Goal: Transaction & Acquisition: Download file/media

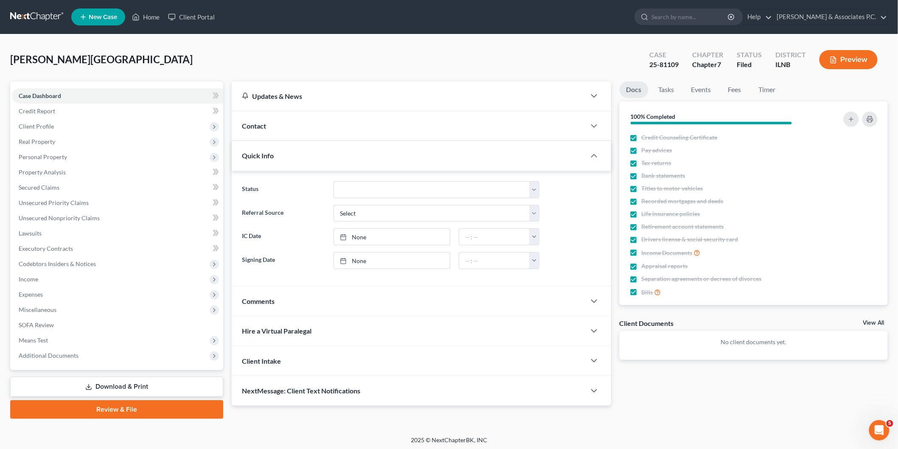
click at [211, 411] on link "Review & File" at bounding box center [116, 409] width 213 height 19
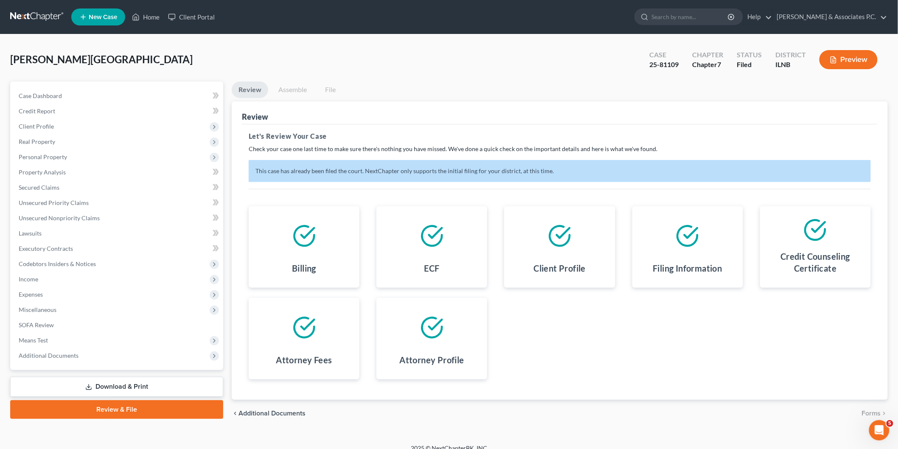
click at [295, 90] on link "Assemble" at bounding box center [293, 90] width 42 height 17
click at [301, 87] on link "Assemble" at bounding box center [293, 90] width 42 height 17
click at [172, 383] on link "Download & Print" at bounding box center [116, 387] width 213 height 20
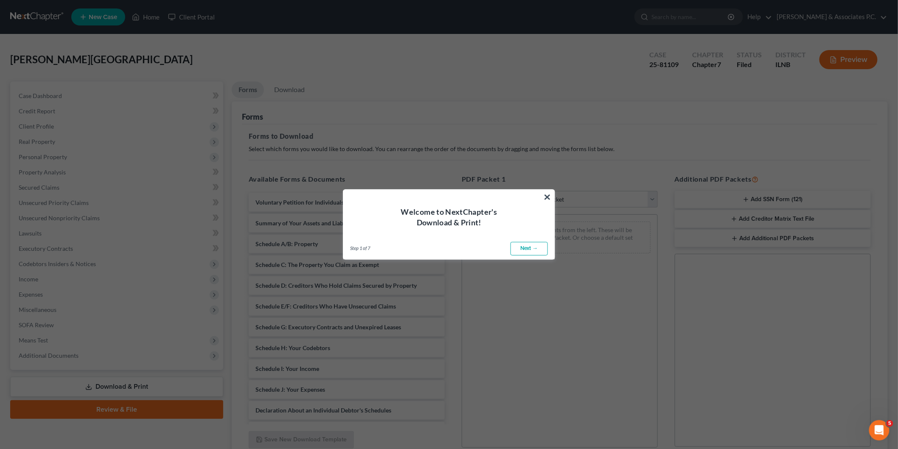
click at [529, 244] on link "Next →" at bounding box center [529, 249] width 37 height 14
select select "0"
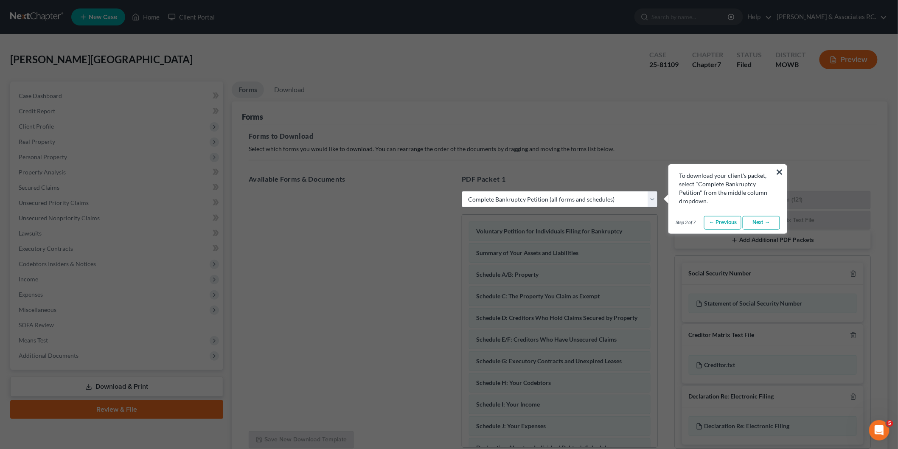
click at [762, 223] on link "Next →" at bounding box center [761, 223] width 37 height 14
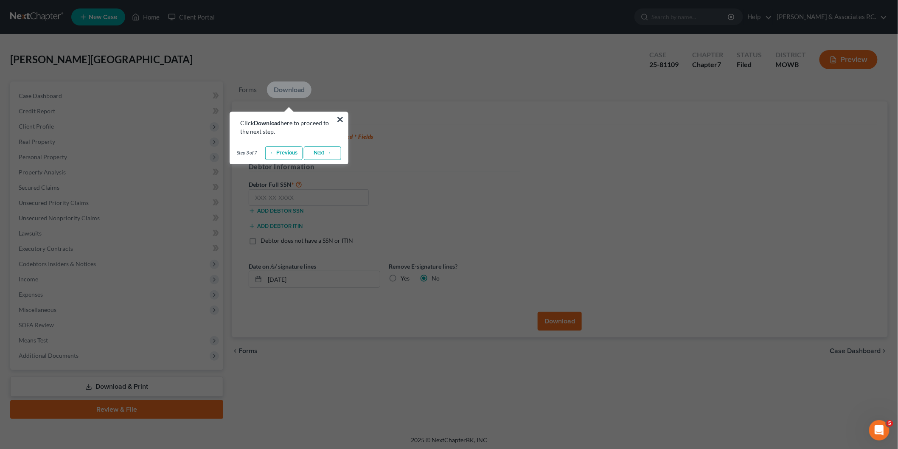
click at [327, 153] on link "Next →" at bounding box center [322, 153] width 37 height 14
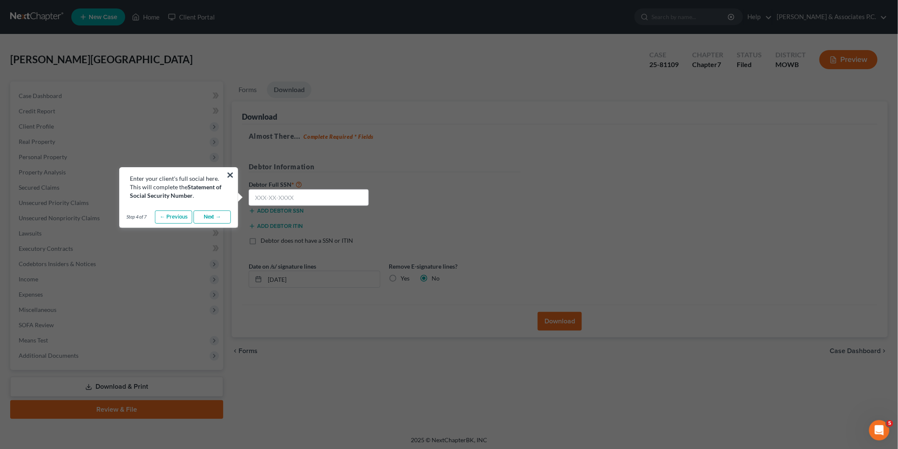
click at [207, 219] on link "Next →" at bounding box center [212, 218] width 37 height 14
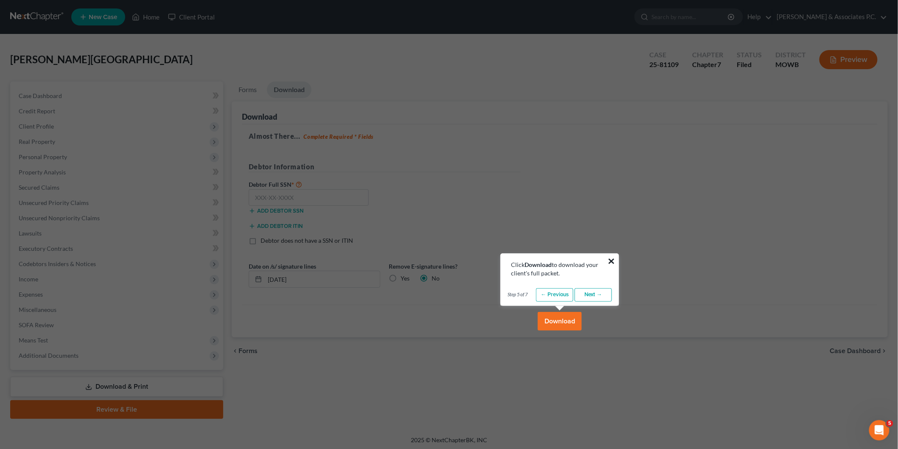
click at [608, 259] on button "×" at bounding box center [612, 261] width 8 height 14
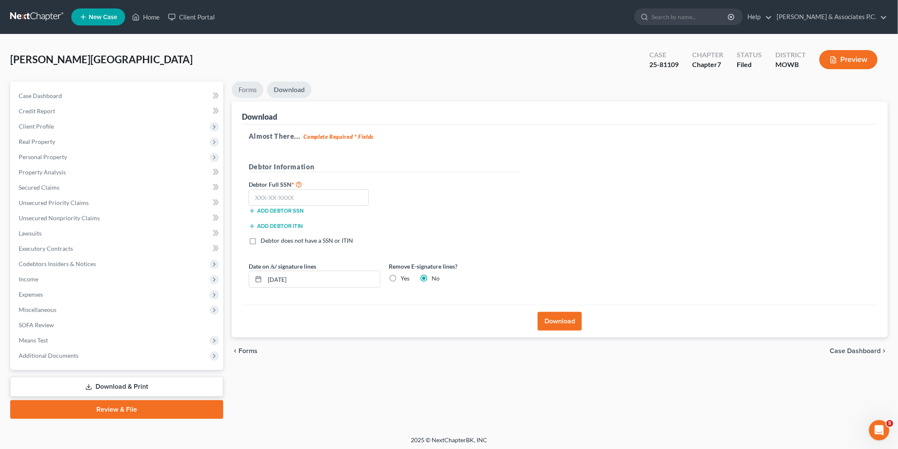
click at [243, 91] on link "Forms" at bounding box center [248, 90] width 32 height 17
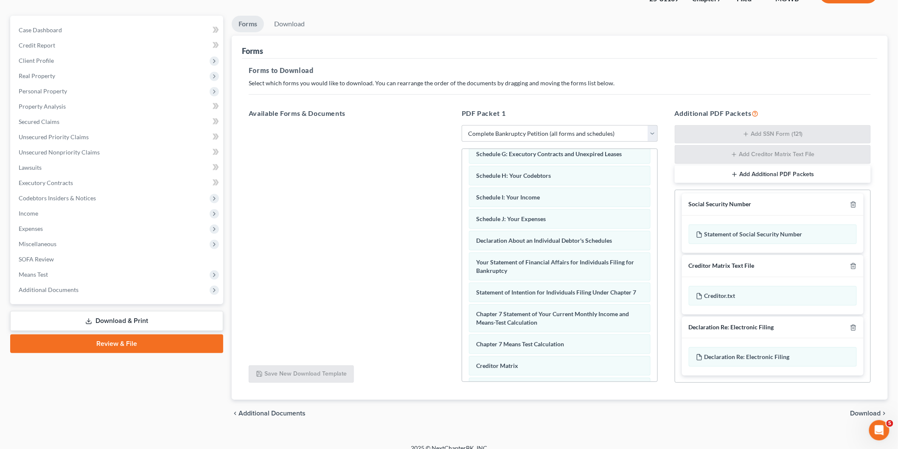
scroll to position [76, 0]
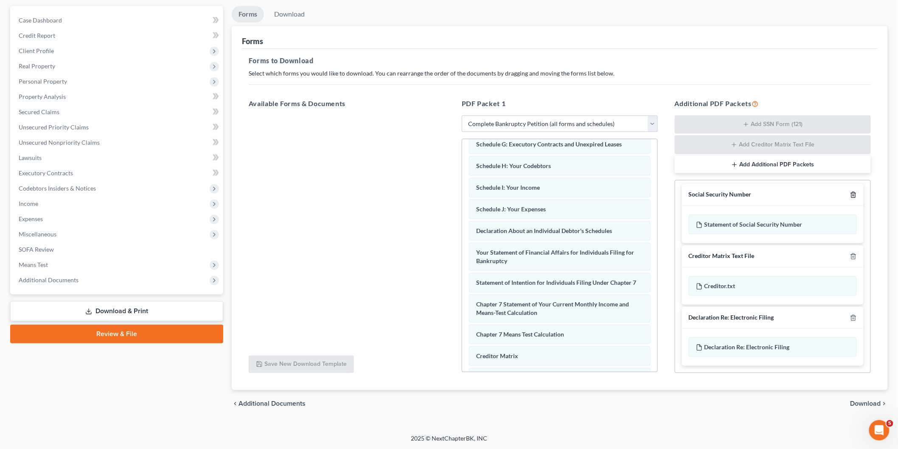
click at [850, 194] on icon "button" at bounding box center [853, 194] width 7 height 7
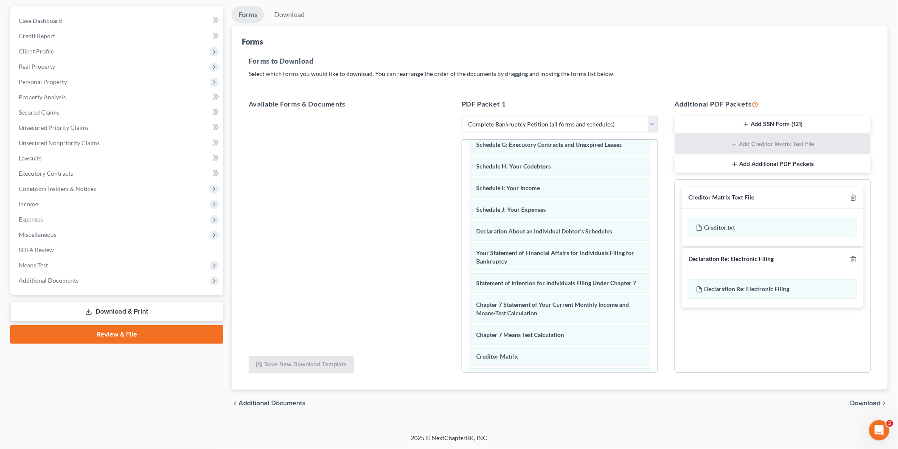
scroll to position [75, 0]
click at [855, 196] on icon "button" at bounding box center [853, 198] width 7 height 7
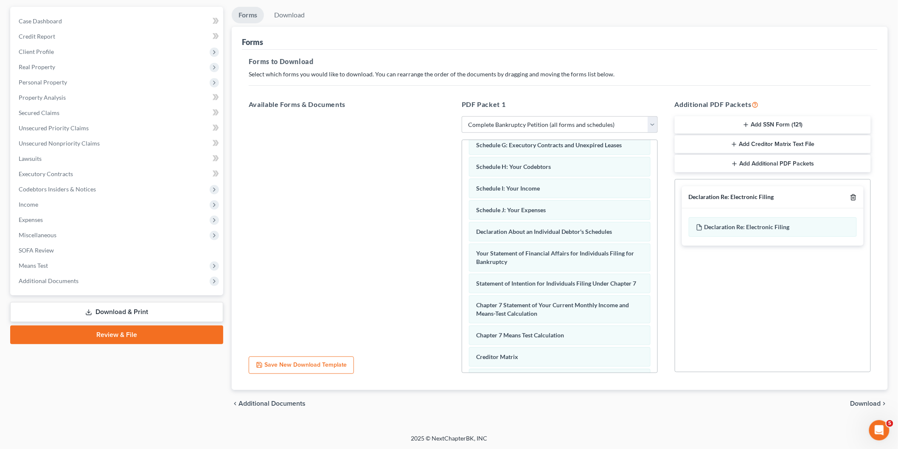
click at [855, 196] on icon "button" at bounding box center [853, 197] width 7 height 7
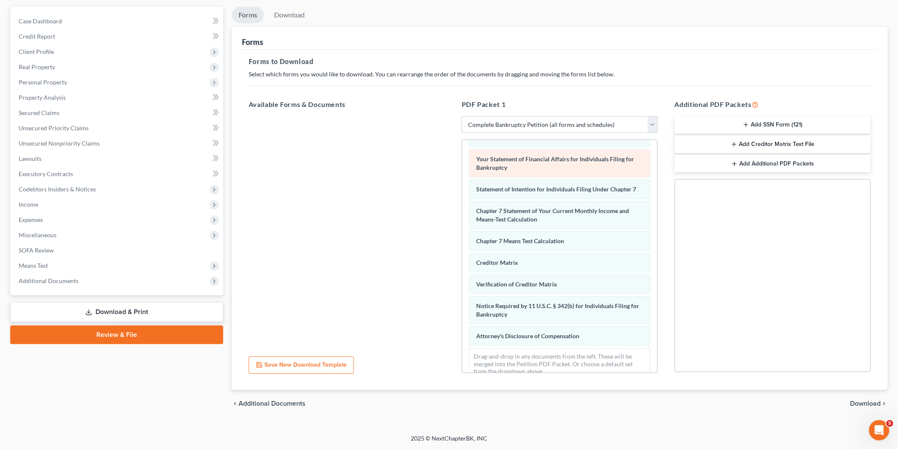
scroll to position [268, 0]
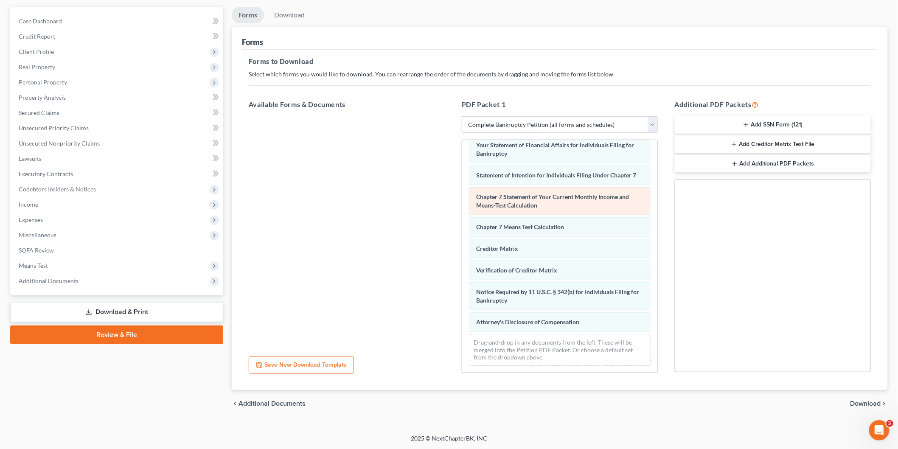
click at [525, 202] on span "Chapter 7 Statement of Your Current Monthly Income and Means-Test Calculation" at bounding box center [552, 201] width 153 height 16
click at [526, 208] on div "Chapter 7 Statement of Your Current Monthly Income and Means-Test Calculation" at bounding box center [560, 201] width 182 height 28
click at [493, 200] on span "Chapter 7 Statement of Your Current Monthly Income and Means-Test Calculation" at bounding box center [552, 201] width 153 height 16
click at [653, 124] on select "Choose Default Petition PDF Packet Complete Bankruptcy Petition (all forms and …" at bounding box center [560, 124] width 196 height 17
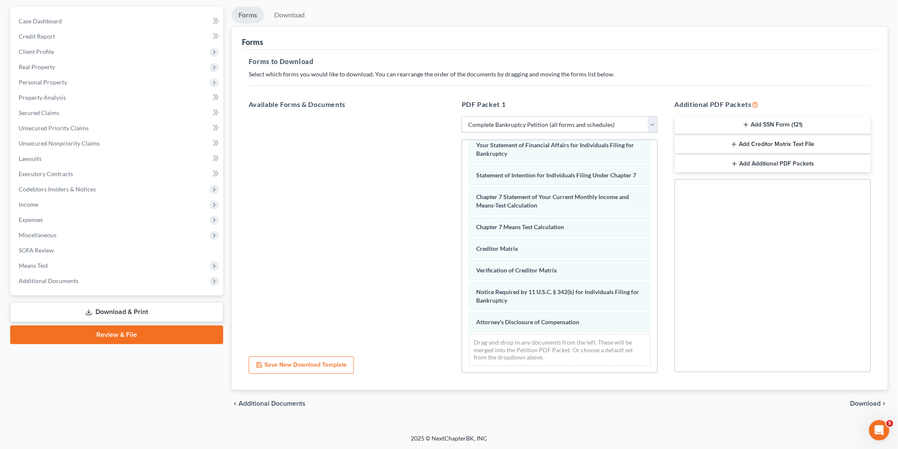
select select
click at [462, 116] on select "Choose Default Petition PDF Packet Complete Bankruptcy Petition (all forms and …" at bounding box center [560, 124] width 196 height 17
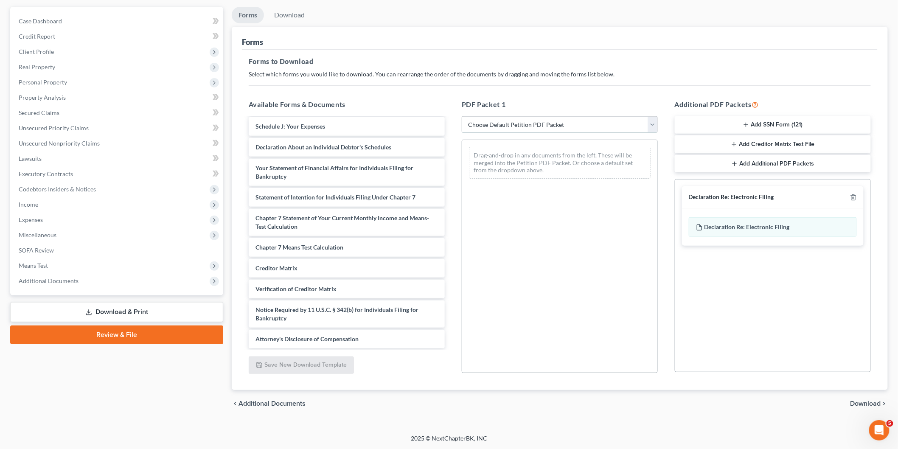
scroll to position [189, 0]
click at [332, 214] on span "Chapter 7 Statement of Your Current Monthly Income and Means-Test Calculation" at bounding box center [343, 222] width 174 height 16
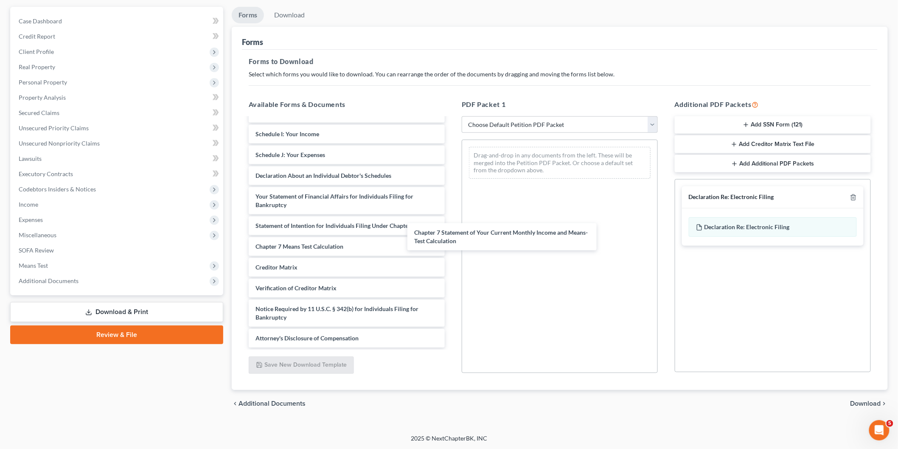
scroll to position [160, 0]
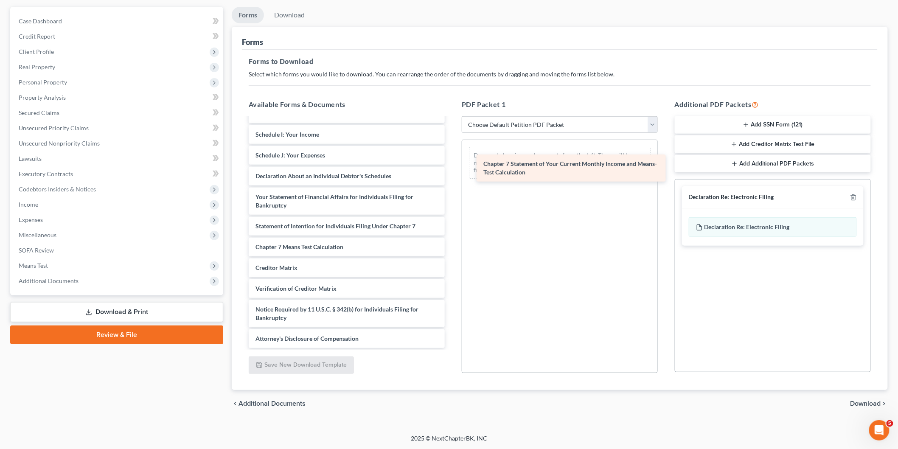
drag, startPoint x: 332, startPoint y: 213, endPoint x: 560, endPoint y: 160, distance: 234.1
click at [452, 160] on div "Chapter 7 Statement of Your Current Monthly Income and Means-Test Calculation V…" at bounding box center [347, 153] width 210 height 389
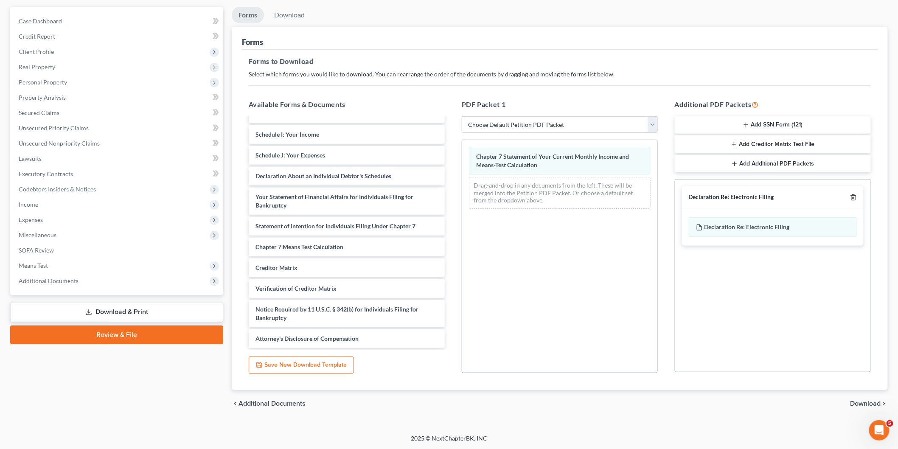
click at [852, 196] on polyline "button" at bounding box center [853, 196] width 5 height 0
click at [867, 402] on span "Download" at bounding box center [866, 403] width 31 height 7
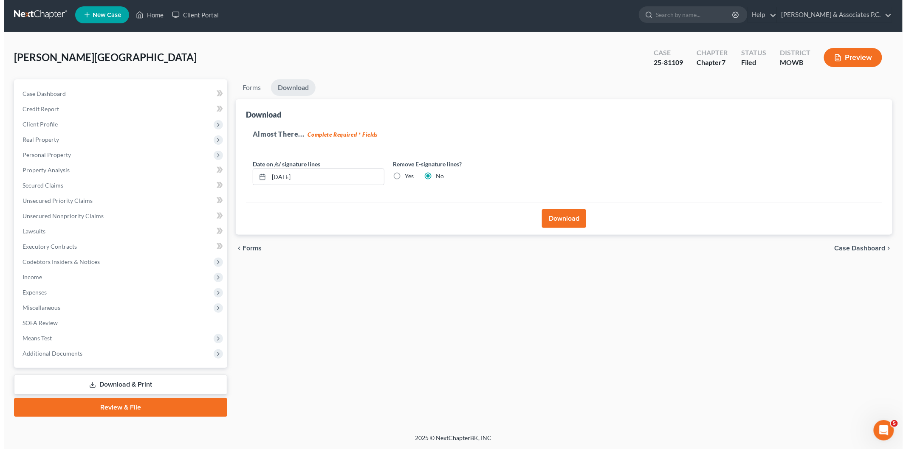
scroll to position [1, 0]
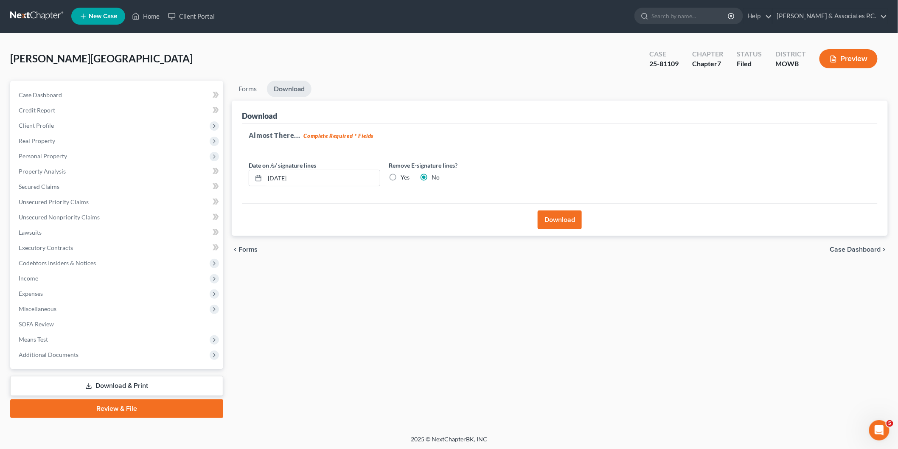
click at [401, 177] on label "Yes" at bounding box center [405, 177] width 9 height 8
click at [404, 177] on input "Yes" at bounding box center [407, 176] width 6 height 6
radio input "true"
click at [432, 176] on label "No" at bounding box center [436, 177] width 8 height 8
click at [435, 176] on input "No" at bounding box center [438, 176] width 6 height 6
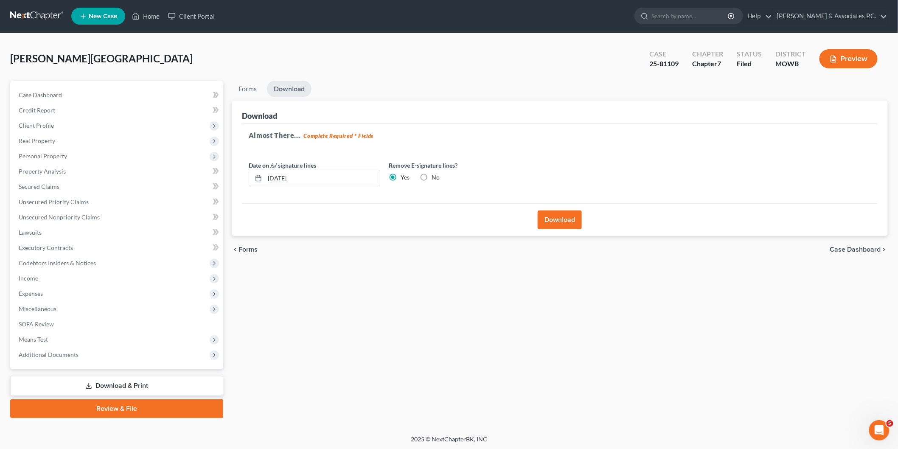
radio input "true"
radio input "false"
click at [553, 219] on button "Download" at bounding box center [560, 220] width 44 height 19
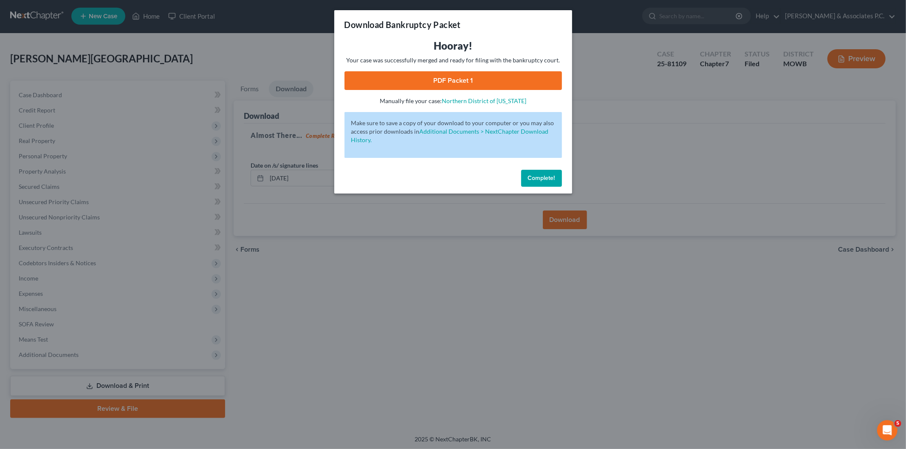
click at [553, 181] on span "Complete!" at bounding box center [541, 177] width 27 height 7
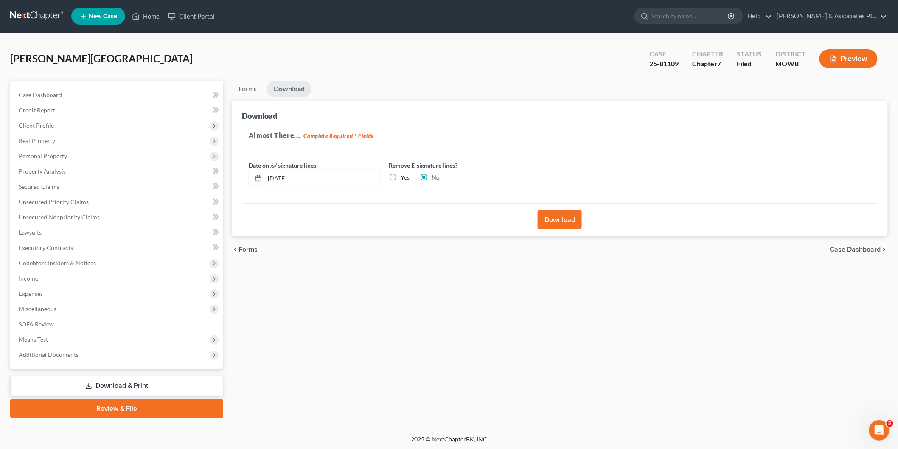
click at [554, 211] on button "Download" at bounding box center [560, 220] width 44 height 19
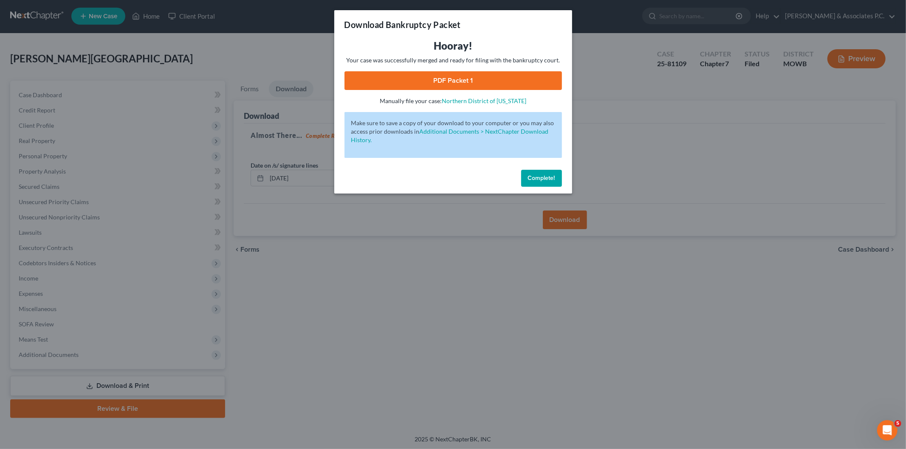
click at [452, 81] on link "PDF Packet 1" at bounding box center [452, 80] width 217 height 19
